Goal: Information Seeking & Learning: Learn about a topic

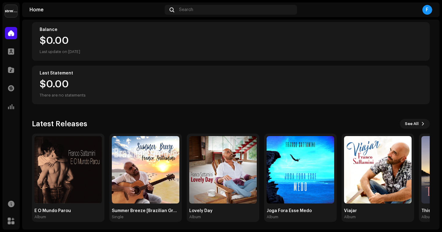
scroll to position [71, 0]
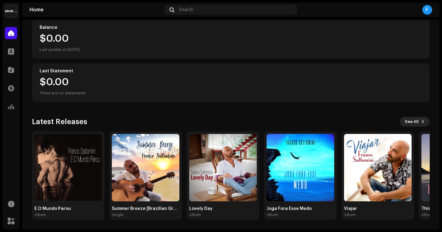
click at [413, 121] on span "See All" at bounding box center [411, 122] width 14 height 12
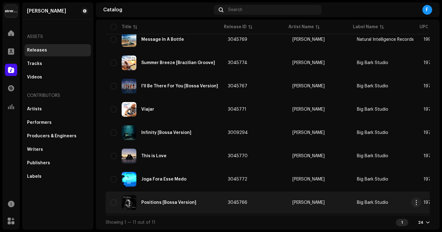
click at [170, 201] on div "Positions [Bossa Version]" at bounding box center [168, 203] width 55 height 4
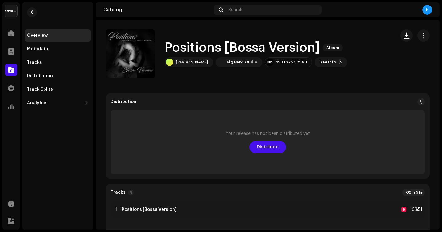
click at [33, 12] on span "button" at bounding box center [32, 12] width 5 height 5
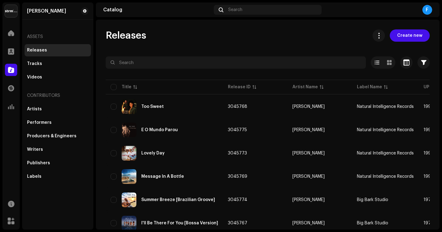
click at [168, 26] on div "Releases Create new Selected 0 Options Filters Distribution status Never Distri…" at bounding box center [267, 125] width 343 height 210
